Goal: Task Accomplishment & Management: Manage account settings

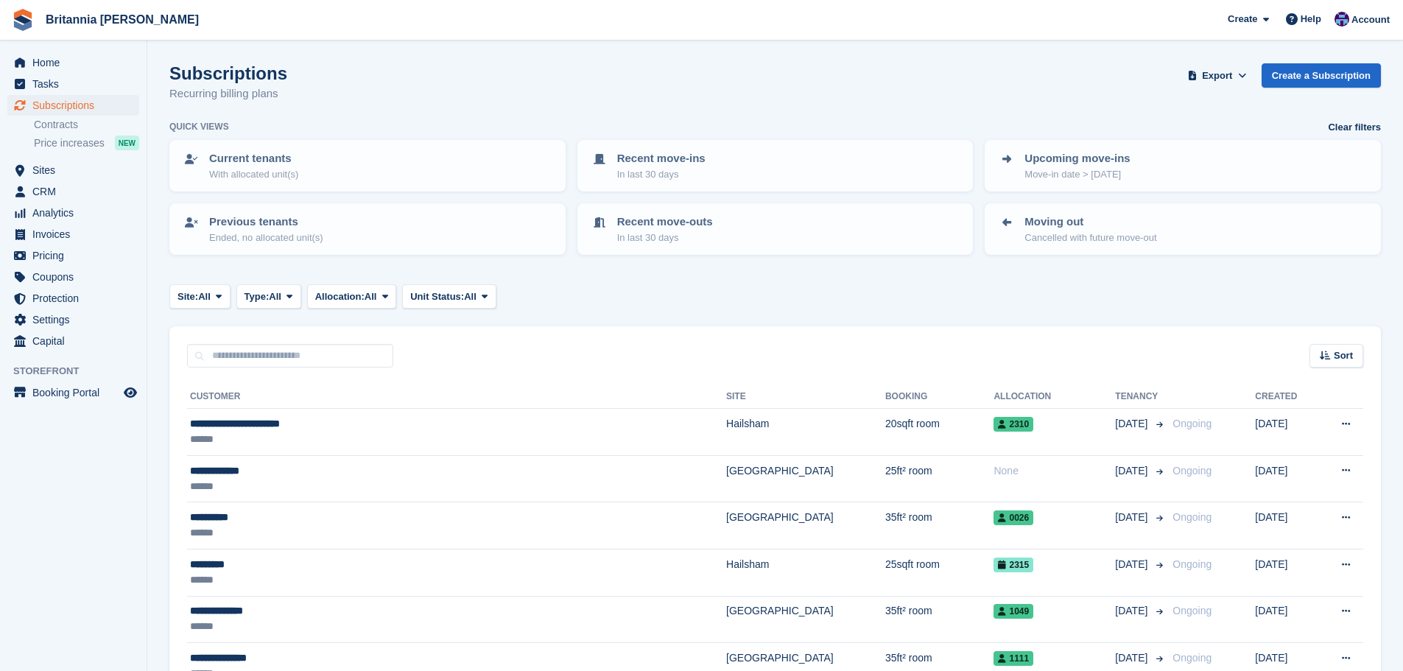
click at [276, 360] on input "text" at bounding box center [290, 356] width 206 height 24
type input "*****"
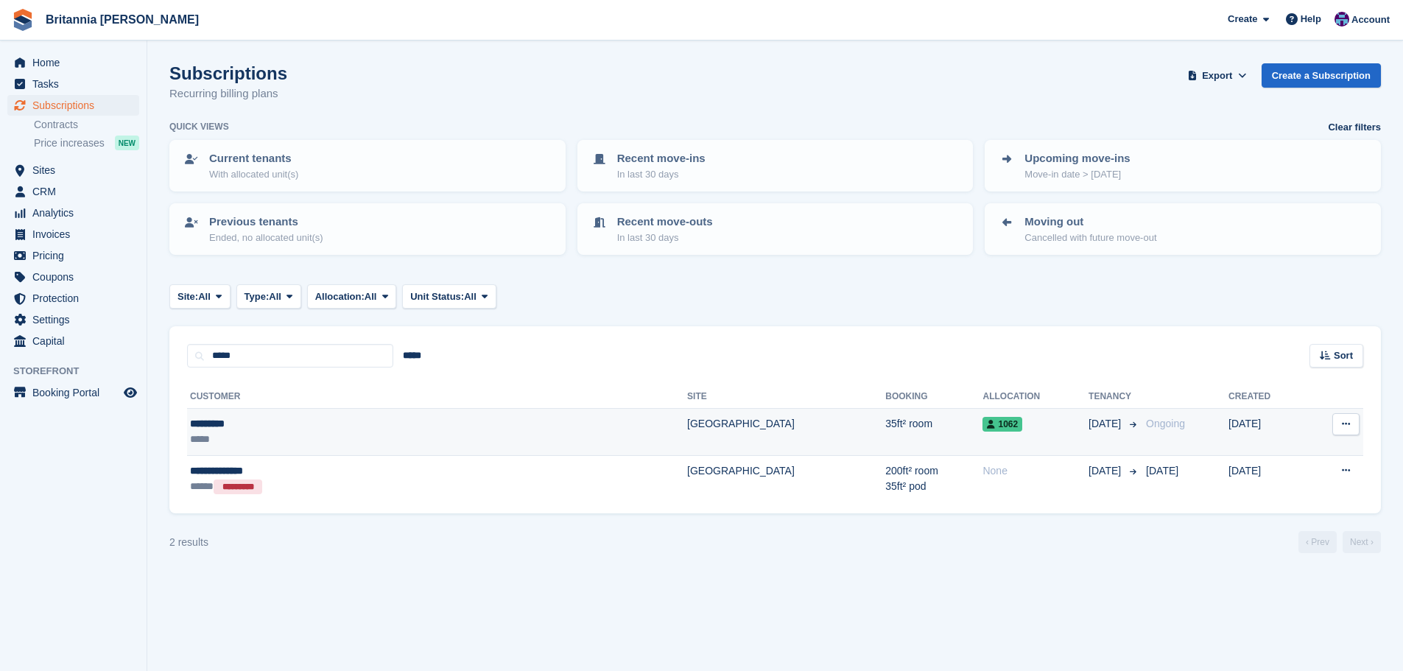
click at [687, 413] on td "[GEOGRAPHIC_DATA]" at bounding box center [786, 432] width 198 height 47
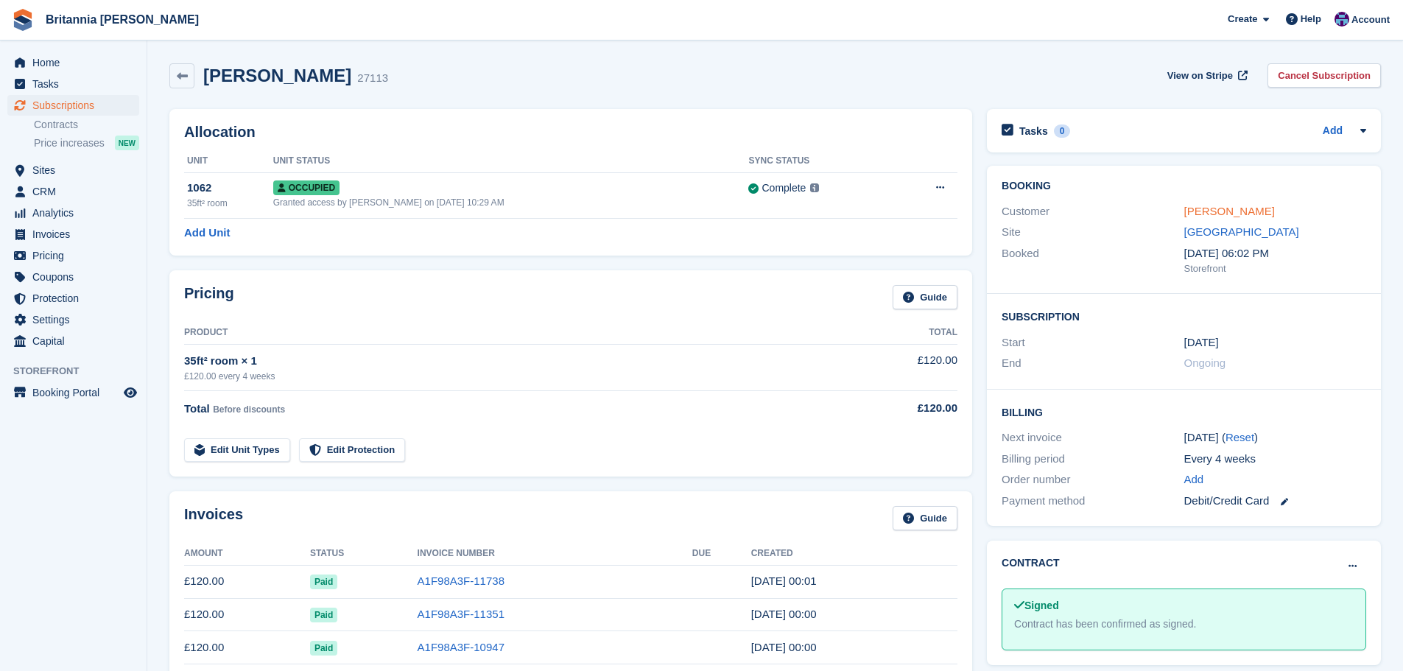
click at [1199, 205] on link "Jay Ryder" at bounding box center [1230, 211] width 91 height 13
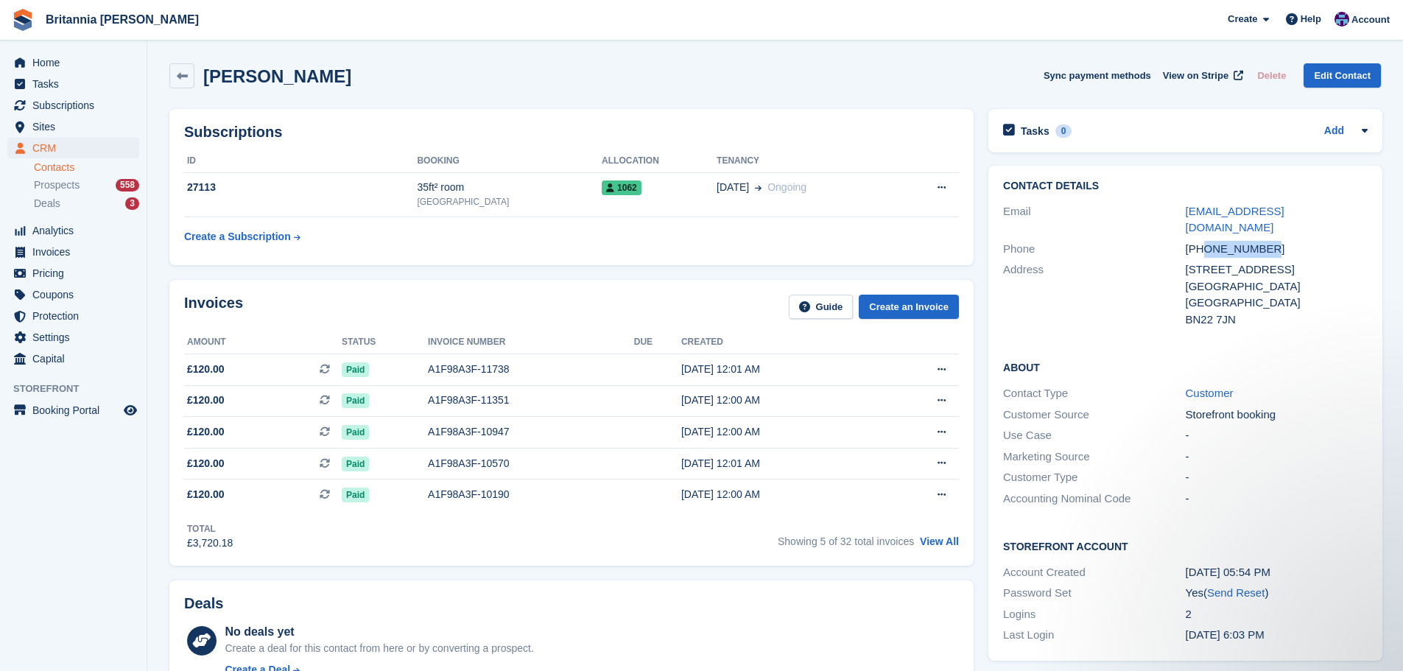
drag, startPoint x: 1263, startPoint y: 231, endPoint x: 1204, endPoint y: 231, distance: 59.7
click at [1204, 241] on div "+447375999557" at bounding box center [1277, 249] width 182 height 17
click at [87, 105] on span "Subscriptions" at bounding box center [76, 105] width 88 height 21
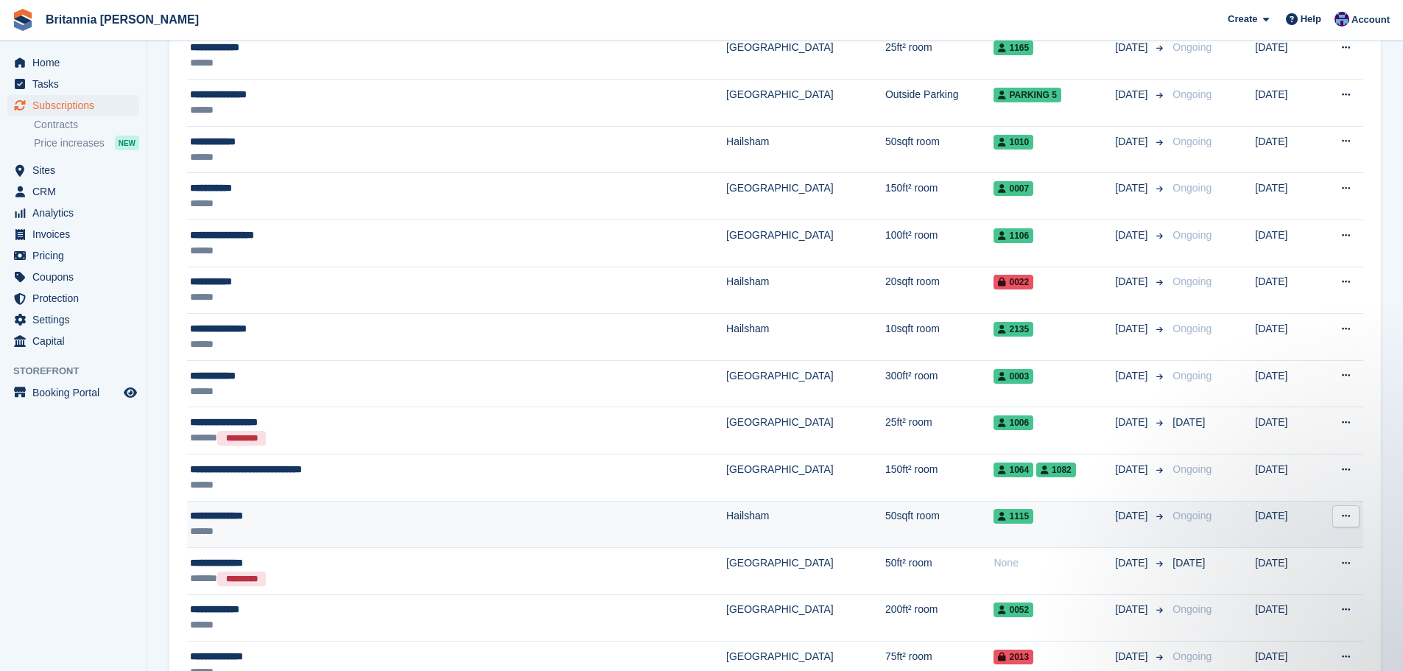
scroll to position [2153, 0]
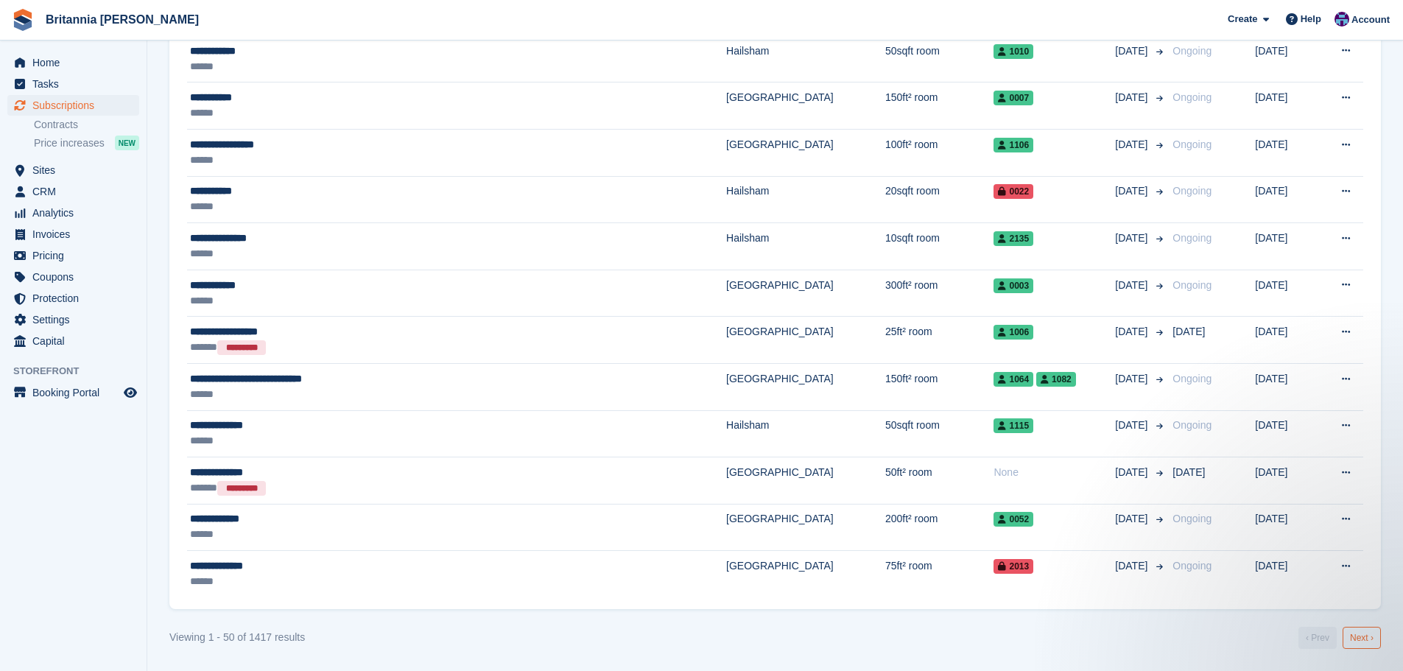
click at [1360, 637] on link "Next ›" at bounding box center [1362, 638] width 38 height 22
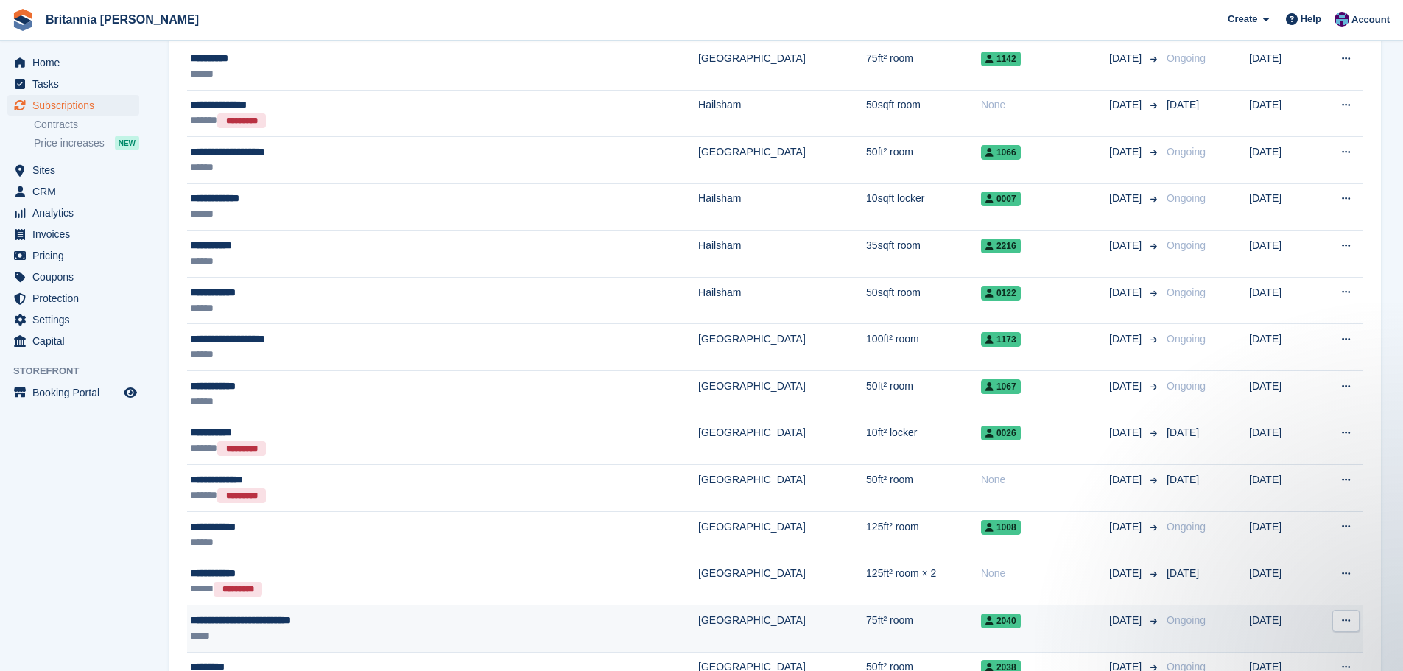
scroll to position [1269, 0]
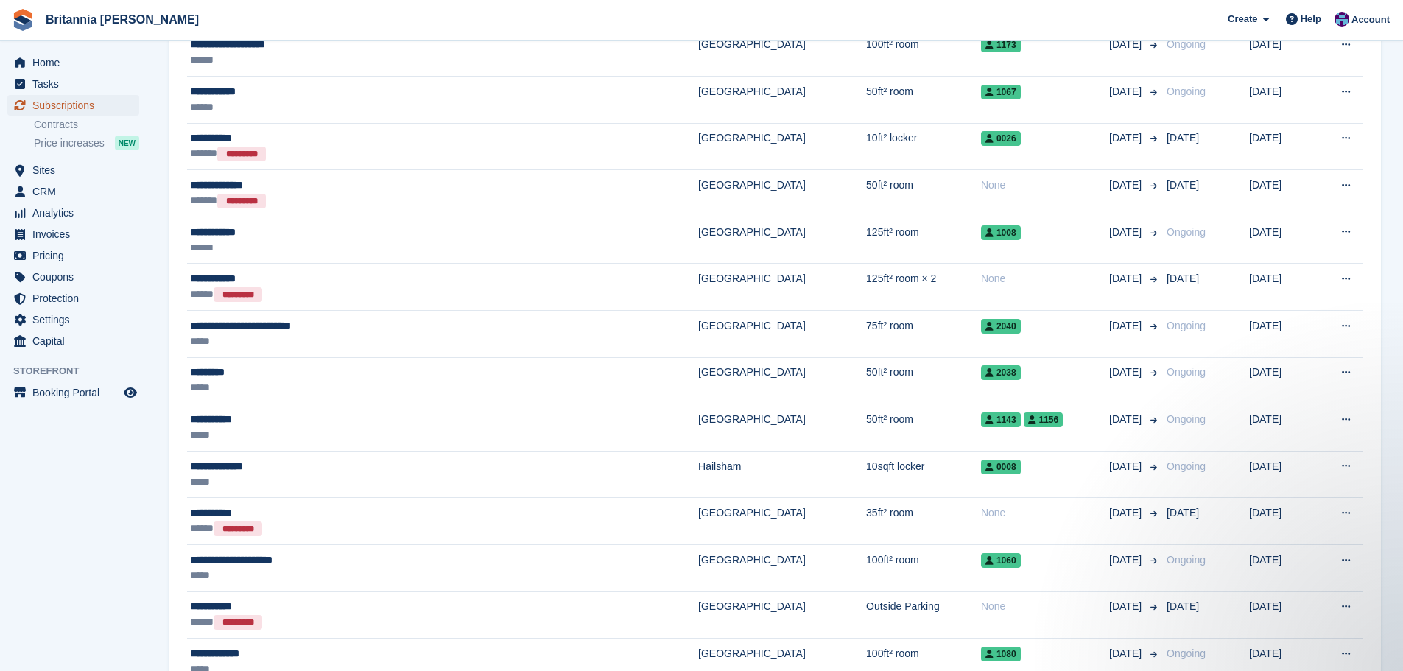
click at [57, 100] on span "Subscriptions" at bounding box center [76, 105] width 88 height 21
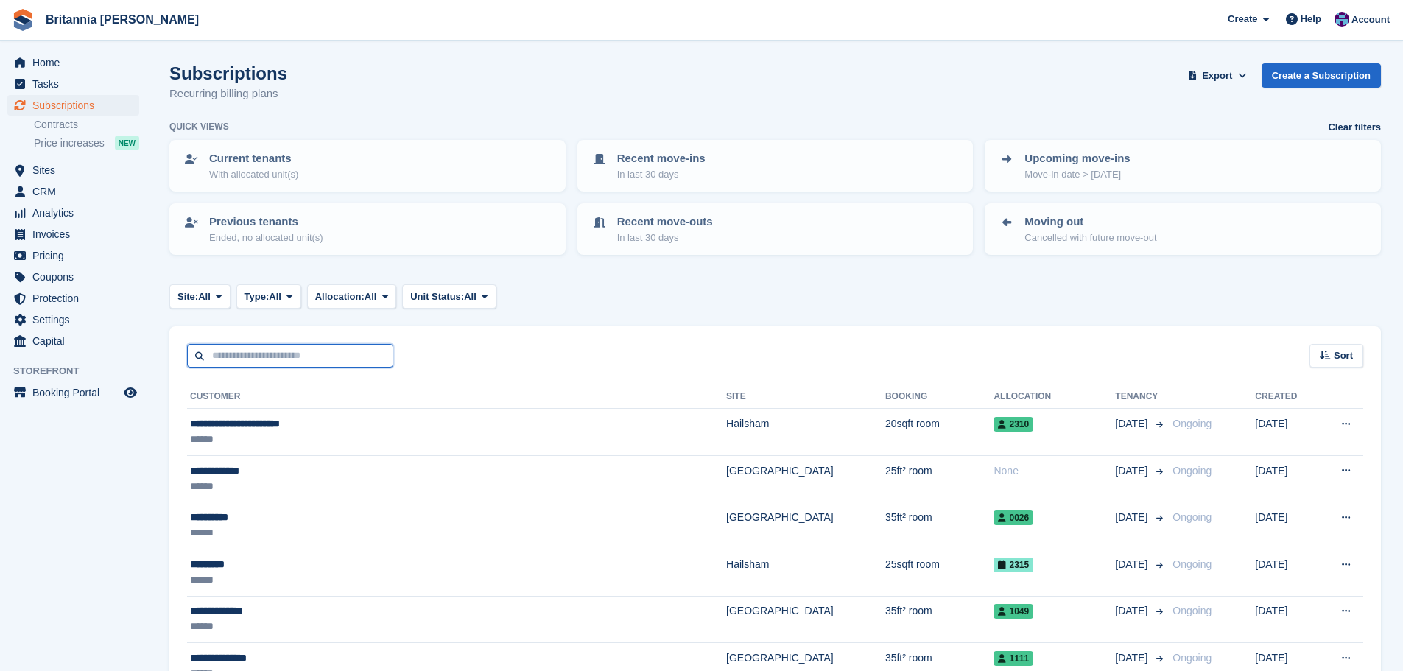
click at [251, 347] on input "text" at bounding box center [290, 356] width 206 height 24
type input "*****"
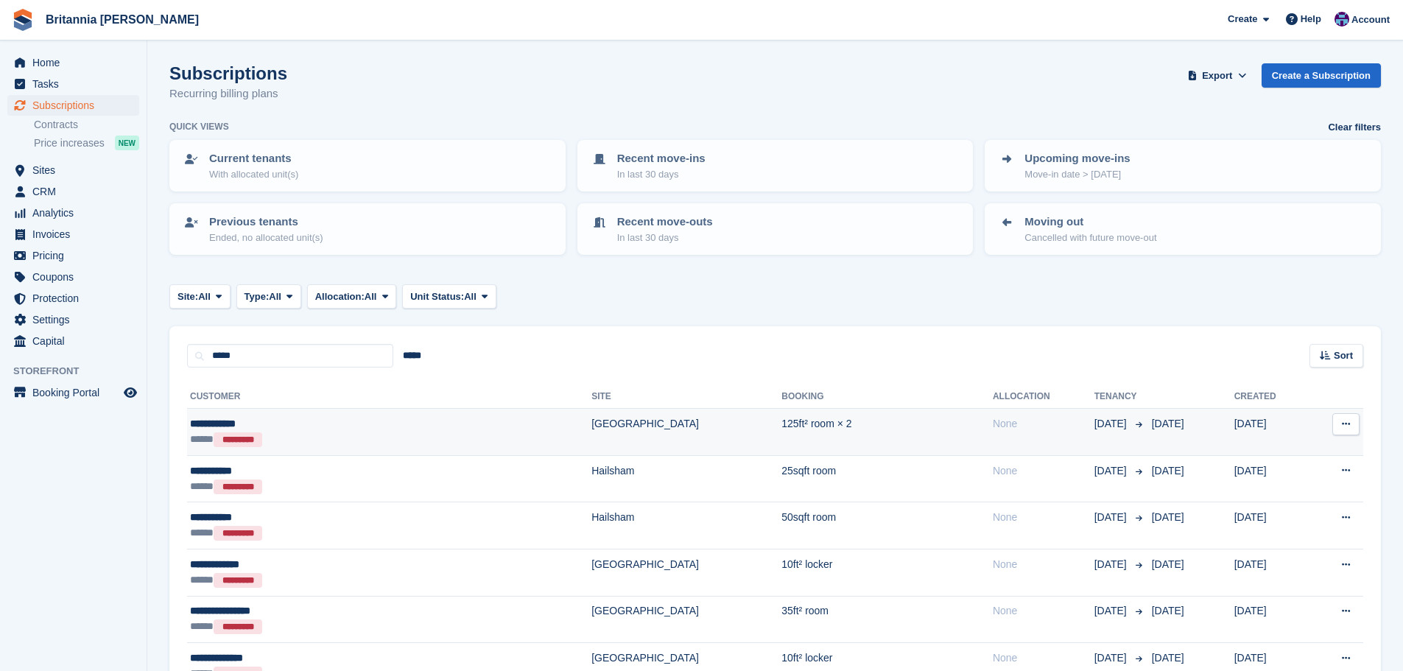
click at [592, 411] on td "[GEOGRAPHIC_DATA]" at bounding box center [687, 432] width 190 height 47
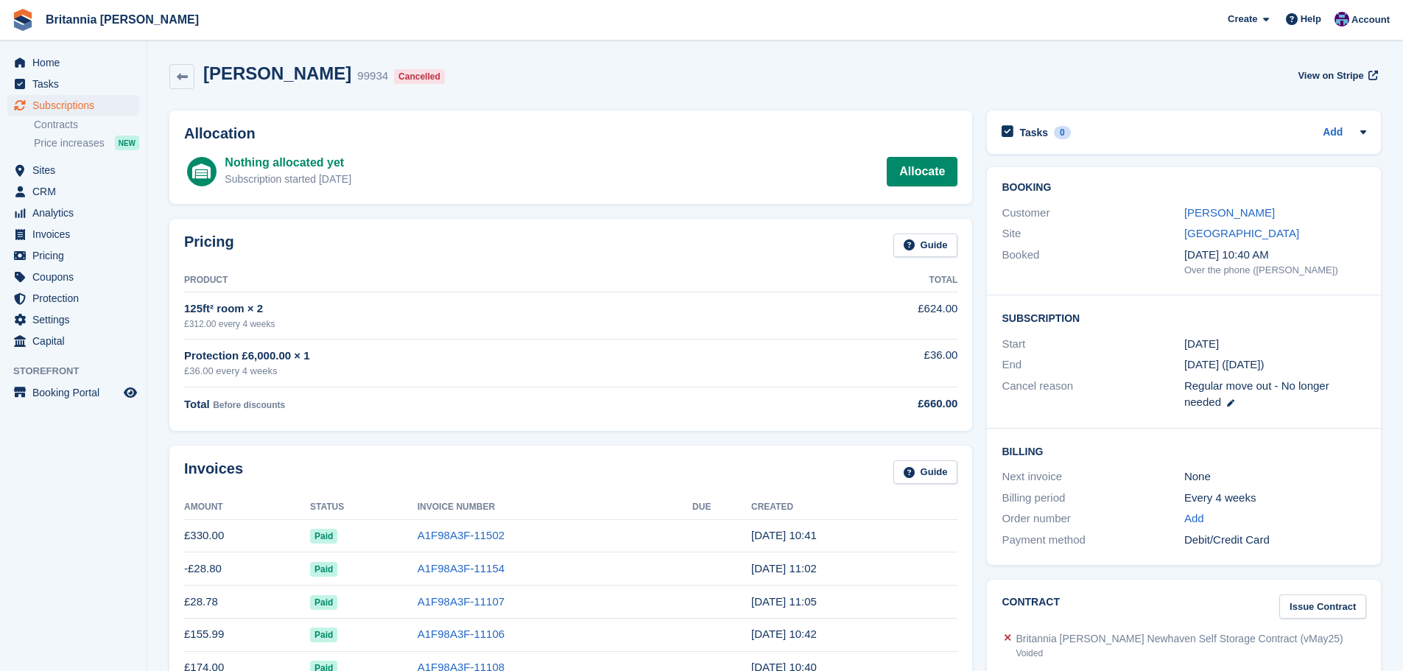
click at [469, 525] on td "A1F98A3F-11502" at bounding box center [555, 535] width 275 height 33
click at [467, 536] on link "A1F98A3F-11502" at bounding box center [461, 535] width 87 height 13
